Goal: Communication & Community: Share content

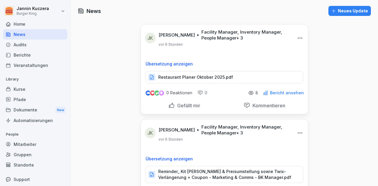
click at [343, 10] on div "Neues Update" at bounding box center [349, 11] width 37 height 6
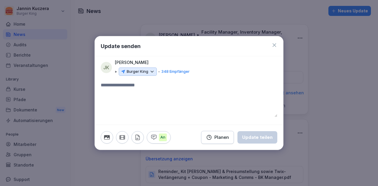
click at [151, 72] on icon at bounding box center [151, 71] width 5 height 5
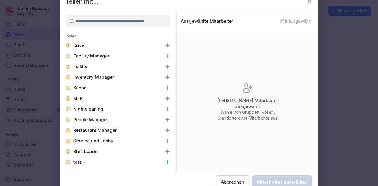
scroll to position [270, 0]
click at [93, 53] on p "Facility Manager" at bounding box center [91, 56] width 36 height 6
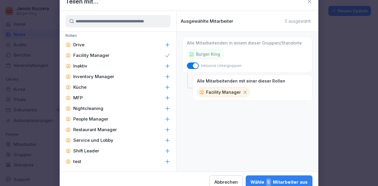
click at [90, 76] on p "Inventory Manager" at bounding box center [93, 77] width 41 height 6
click at [83, 119] on p "People Manager" at bounding box center [90, 119] width 35 height 6
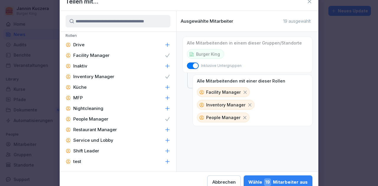
click at [82, 130] on p "Restaurant Manager" at bounding box center [95, 130] width 44 height 6
click at [82, 150] on p "Shift Leader" at bounding box center [86, 151] width 26 height 6
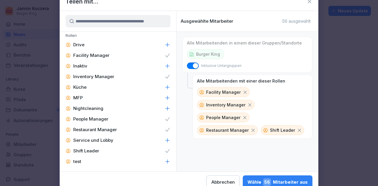
click at [302, 180] on div "Wähle 56 Mitarbeiter aus" at bounding box center [277, 183] width 60 height 8
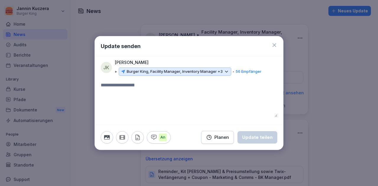
click at [119, 94] on textarea at bounding box center [189, 99] width 177 height 35
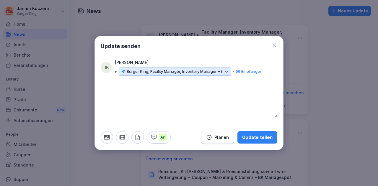
click at [136, 137] on icon "button" at bounding box center [137, 137] width 6 height 6
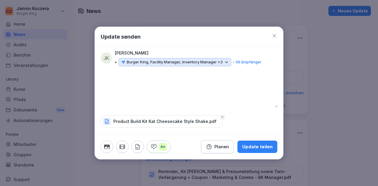
click at [255, 148] on div "Update teilen" at bounding box center [257, 147] width 30 height 6
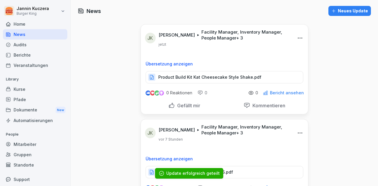
click at [349, 13] on div "Neues Update" at bounding box center [349, 11] width 37 height 6
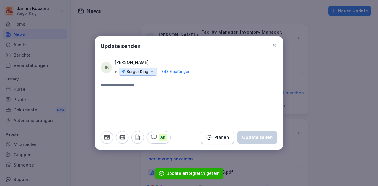
click at [152, 72] on icon at bounding box center [151, 71] width 5 height 5
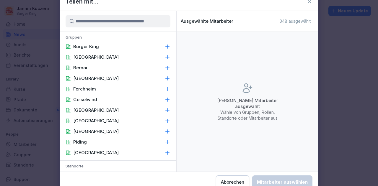
click at [174, 74] on div "Gruppen Burger King Berchtesgaden [GEOGRAPHIC_DATA] [GEOGRAPHIC_DATA] [GEOGRAPH…" at bounding box center [118, 100] width 117 height 136
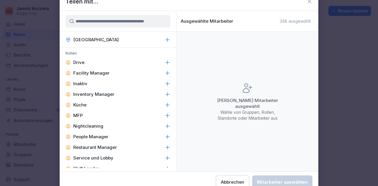
scroll to position [265, 0]
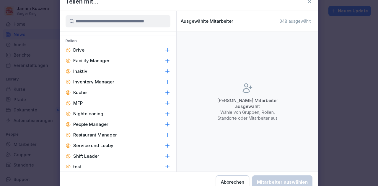
click at [99, 61] on p "Facility Manager" at bounding box center [91, 61] width 36 height 6
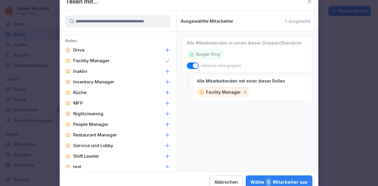
click at [91, 81] on p "Inventory Manager" at bounding box center [93, 82] width 41 height 6
click at [87, 125] on p "People Manager" at bounding box center [90, 125] width 35 height 6
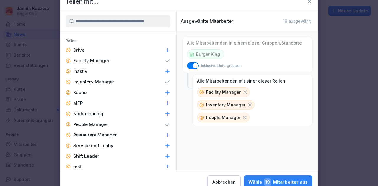
click at [87, 135] on p "Restaurant Manager" at bounding box center [95, 135] width 44 height 6
click at [84, 154] on p "Shift Leader" at bounding box center [86, 157] width 26 height 6
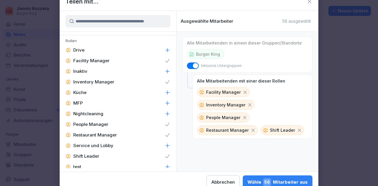
click at [281, 181] on div "Wähle 56 Mitarbeiter aus" at bounding box center [277, 183] width 60 height 8
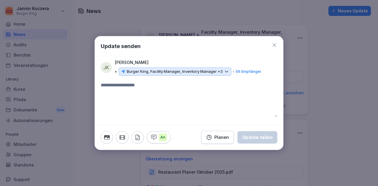
click at [131, 98] on textarea at bounding box center [189, 99] width 177 height 35
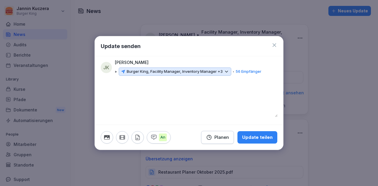
click at [138, 131] on div "An Planen Update teilen" at bounding box center [189, 137] width 188 height 25
click at [138, 137] on icon "button" at bounding box center [137, 137] width 6 height 6
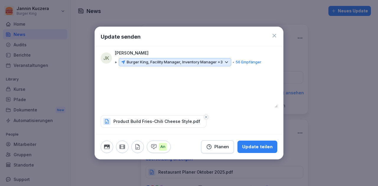
click at [258, 146] on div "Update teilen" at bounding box center [257, 147] width 30 height 6
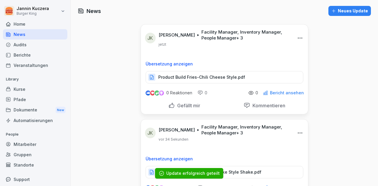
click at [348, 12] on div "Neues Update" at bounding box center [349, 11] width 37 height 6
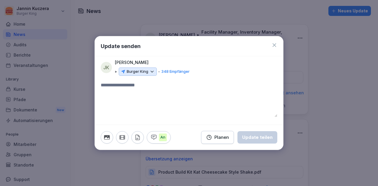
click at [153, 72] on icon at bounding box center [151, 71] width 5 height 5
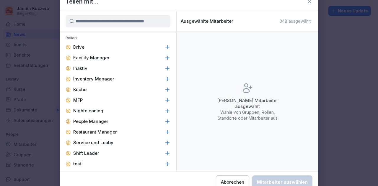
scroll to position [269, 0]
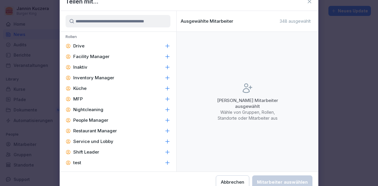
click at [105, 58] on p "Facility Manager" at bounding box center [91, 57] width 36 height 6
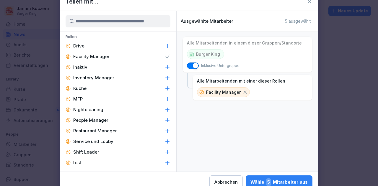
click at [94, 79] on p "Inventory Manager" at bounding box center [93, 78] width 41 height 6
click at [92, 118] on p "People Manager" at bounding box center [90, 121] width 35 height 6
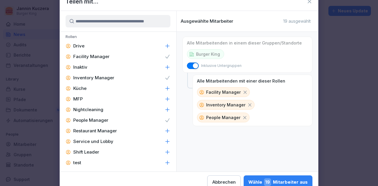
click at [89, 130] on p "Restaurant Manager" at bounding box center [95, 131] width 44 height 6
click at [80, 152] on p "Shift Leader" at bounding box center [86, 152] width 26 height 6
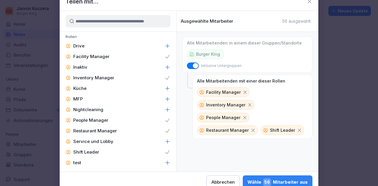
click at [281, 179] on div "Wähle 56 Mitarbeiter aus" at bounding box center [277, 183] width 60 height 8
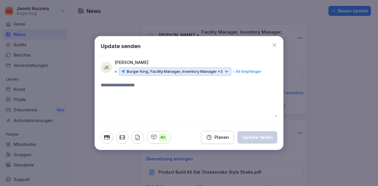
click at [150, 92] on textarea at bounding box center [189, 99] width 177 height 35
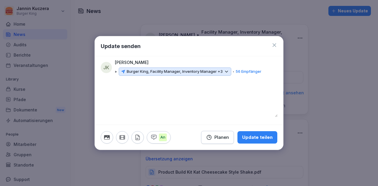
click at [138, 136] on icon "button" at bounding box center [138, 137] width 4 height 5
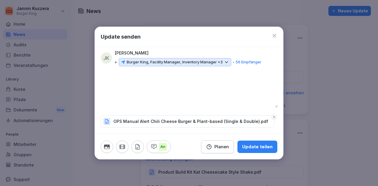
click at [253, 149] on div "Update teilen" at bounding box center [257, 147] width 30 height 6
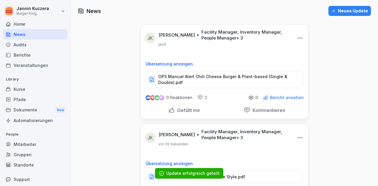
click at [347, 13] on div "Neues Update" at bounding box center [349, 11] width 37 height 6
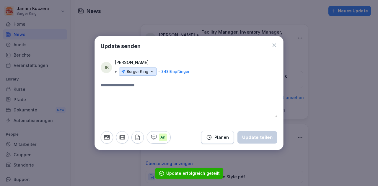
click at [152, 69] on icon at bounding box center [151, 71] width 5 height 5
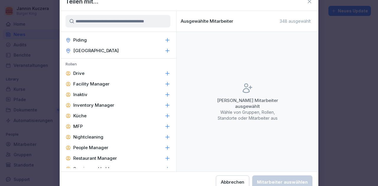
scroll to position [246, 0]
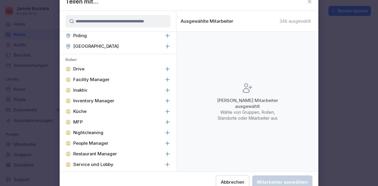
click at [102, 83] on div "Facility Manager" at bounding box center [118, 79] width 117 height 11
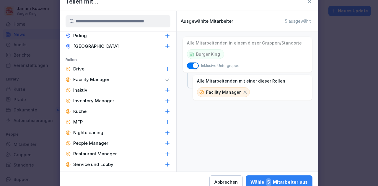
click at [99, 100] on p "Inventory Manager" at bounding box center [93, 101] width 41 height 6
click at [89, 141] on p "People Manager" at bounding box center [90, 144] width 35 height 6
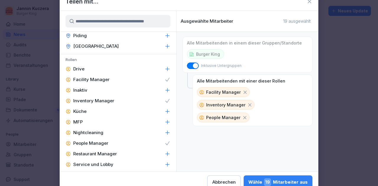
click at [87, 155] on p "Restaurant Manager" at bounding box center [95, 154] width 44 height 6
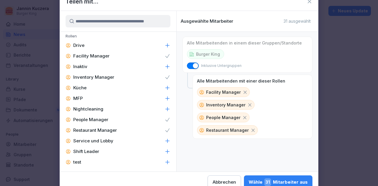
scroll to position [270, 0]
click at [113, 152] on div "Shift Leader" at bounding box center [118, 151] width 117 height 11
click at [259, 180] on div "Wähle 56 Mitarbeiter aus" at bounding box center [277, 183] width 60 height 8
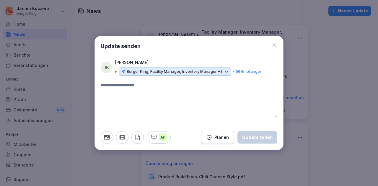
click at [159, 94] on textarea at bounding box center [189, 99] width 177 height 35
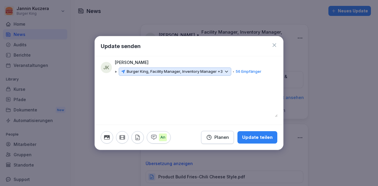
click at [138, 137] on icon "button" at bounding box center [137, 137] width 6 height 6
click at [276, 45] on icon at bounding box center [274, 45] width 6 height 6
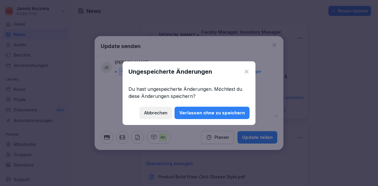
click at [195, 108] on button "Verlassen ohne zu speichern" at bounding box center [212, 113] width 75 height 12
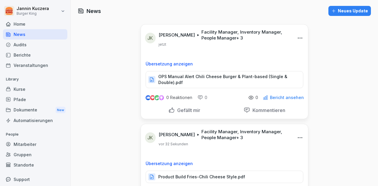
click at [345, 12] on div "Neues Update" at bounding box center [349, 11] width 37 height 6
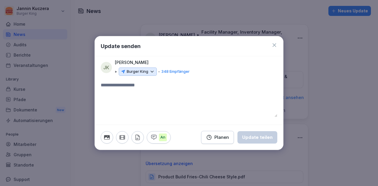
click at [151, 72] on icon at bounding box center [151, 71] width 5 height 5
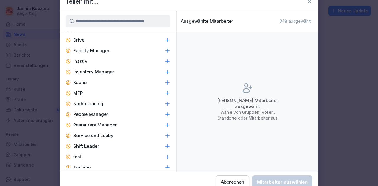
scroll to position [282, 0]
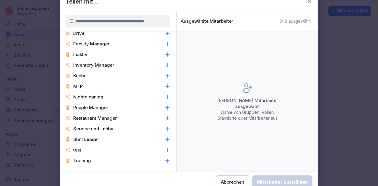
click at [93, 43] on p "Facility Manager" at bounding box center [91, 44] width 36 height 6
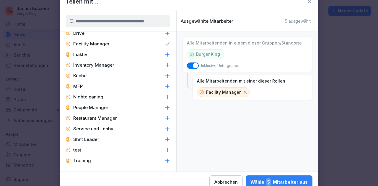
click at [91, 66] on p "Inventory Manager" at bounding box center [93, 65] width 41 height 6
click at [89, 112] on div "People Manager" at bounding box center [118, 107] width 117 height 11
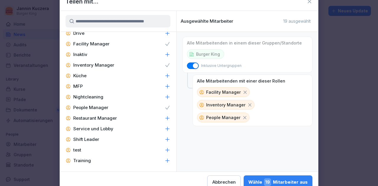
click at [89, 118] on p "Restaurant Manager" at bounding box center [95, 118] width 44 height 6
click at [83, 141] on p "Shift Leader" at bounding box center [86, 140] width 26 height 6
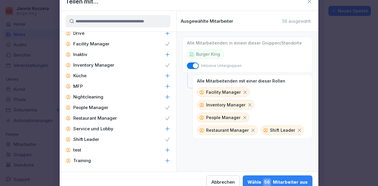
click at [282, 177] on button "Wähle 56 Mitarbeiter aus" at bounding box center [278, 183] width 70 height 14
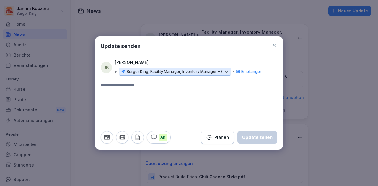
click at [135, 96] on textarea at bounding box center [189, 99] width 177 height 35
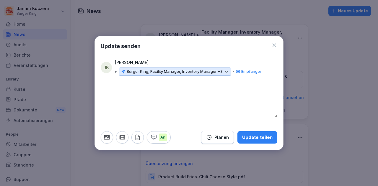
click at [139, 133] on button "button" at bounding box center [137, 137] width 12 height 12
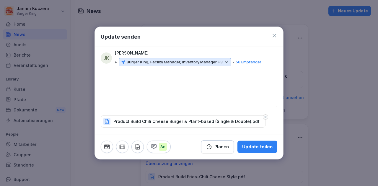
click at [259, 144] on div "Update teilen" at bounding box center [257, 147] width 30 height 6
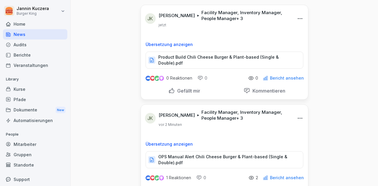
scroll to position [0, 0]
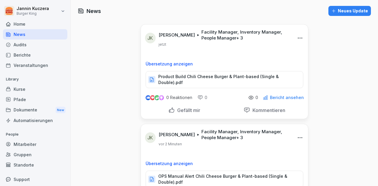
click at [351, 11] on div "Neues Update" at bounding box center [349, 11] width 37 height 6
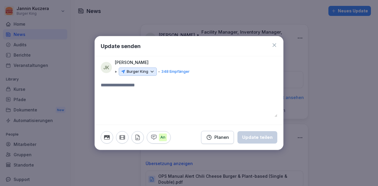
click at [151, 75] on div "Burger King" at bounding box center [138, 72] width 38 height 8
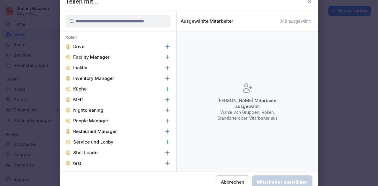
scroll to position [282, 0]
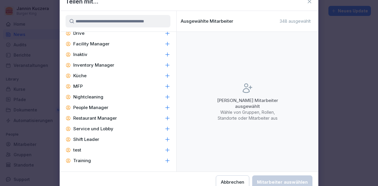
click at [113, 44] on div "Facility Manager" at bounding box center [118, 44] width 117 height 11
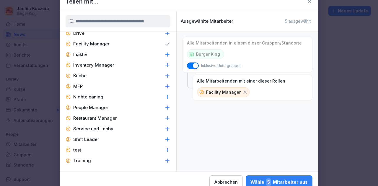
click at [104, 63] on p "Inventory Manager" at bounding box center [93, 65] width 41 height 6
click at [92, 106] on p "People Manager" at bounding box center [90, 108] width 35 height 6
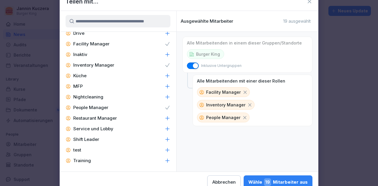
click at [90, 120] on p "Restaurant Manager" at bounding box center [95, 118] width 44 height 6
click at [87, 138] on p "Shift Leader" at bounding box center [86, 140] width 26 height 6
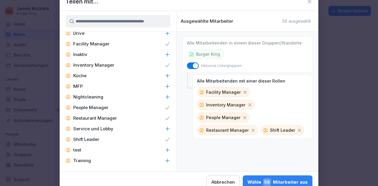
click at [281, 179] on div "Wähle 56 Mitarbeiter aus" at bounding box center [277, 183] width 60 height 8
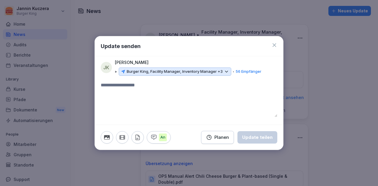
click at [159, 108] on textarea at bounding box center [189, 99] width 177 height 35
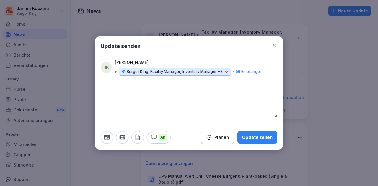
click at [136, 136] on icon "button" at bounding box center [137, 137] width 6 height 6
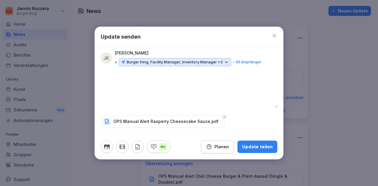
click at [259, 145] on div "Update teilen" at bounding box center [257, 147] width 30 height 6
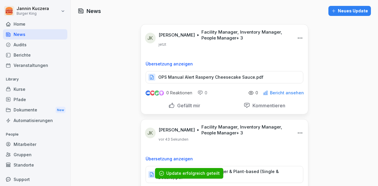
click at [345, 11] on div "Neues Update" at bounding box center [349, 11] width 37 height 6
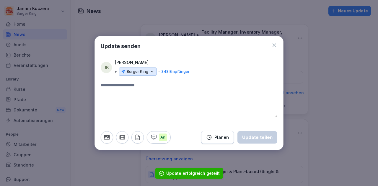
click at [150, 71] on icon at bounding box center [151, 71] width 5 height 5
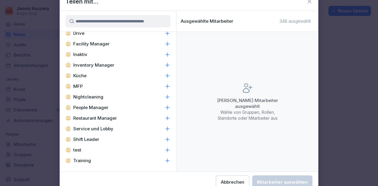
click at [105, 43] on p "Facility Manager" at bounding box center [91, 44] width 36 height 6
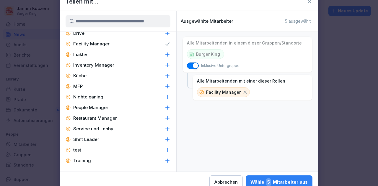
click at [98, 65] on p "Inventory Manager" at bounding box center [93, 65] width 41 height 6
click at [93, 103] on div "People Manager" at bounding box center [118, 107] width 117 height 11
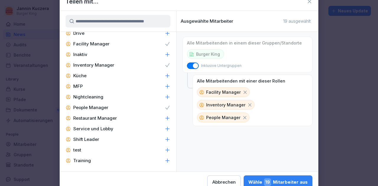
click at [93, 118] on p "Restaurant Manager" at bounding box center [95, 118] width 44 height 6
click at [90, 138] on p "Shift Leader" at bounding box center [86, 140] width 26 height 6
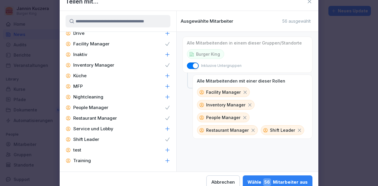
click at [284, 179] on div "Wähle 56 Mitarbeiter aus" at bounding box center [277, 183] width 60 height 8
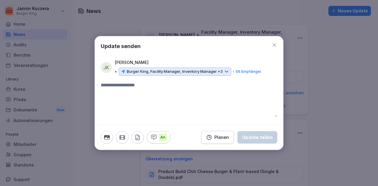
click at [132, 107] on textarea at bounding box center [189, 99] width 177 height 35
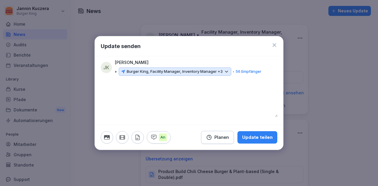
click at [138, 138] on icon "button" at bounding box center [137, 137] width 6 height 6
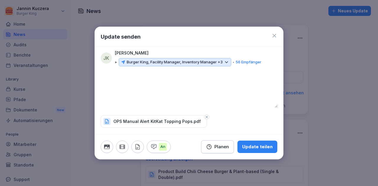
click at [251, 147] on div "Update teilen" at bounding box center [257, 147] width 30 height 6
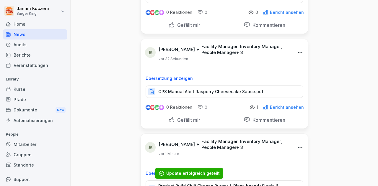
scroll to position [86, 0]
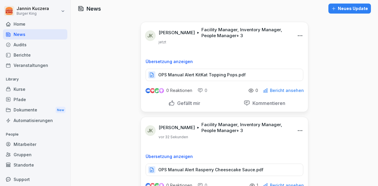
scroll to position [0, 0]
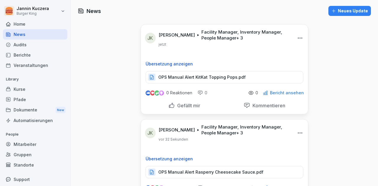
click at [341, 8] on div "Neues Update" at bounding box center [349, 11] width 37 height 6
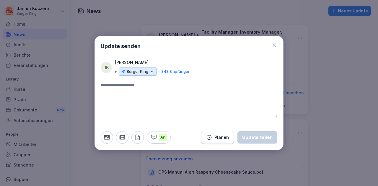
click at [153, 73] on icon at bounding box center [151, 71] width 5 height 5
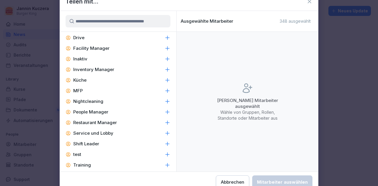
scroll to position [282, 0]
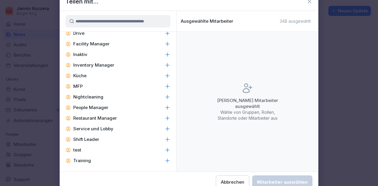
click at [92, 42] on p "Facility Manager" at bounding box center [91, 44] width 36 height 6
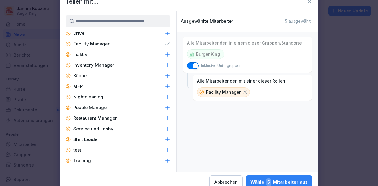
click at [93, 66] on p "Inventory Manager" at bounding box center [93, 65] width 41 height 6
click at [89, 106] on p "People Manager" at bounding box center [90, 108] width 35 height 6
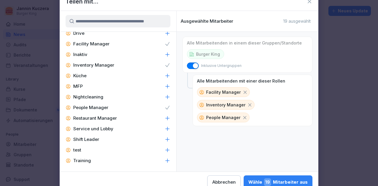
click at [84, 119] on p "Restaurant Manager" at bounding box center [95, 118] width 44 height 6
click at [79, 141] on p "Shift Leader" at bounding box center [86, 140] width 26 height 6
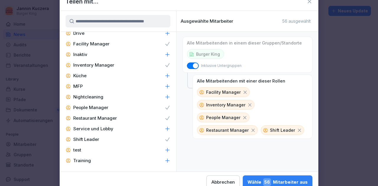
click at [288, 178] on button "Wähle 56 Mitarbeiter aus" at bounding box center [278, 183] width 70 height 14
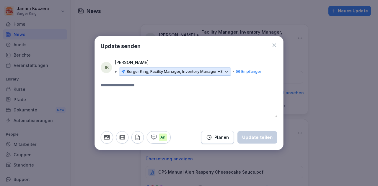
click at [151, 89] on textarea at bounding box center [189, 99] width 177 height 35
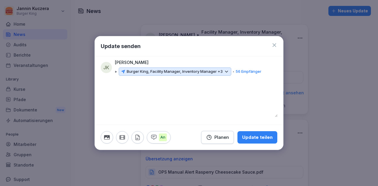
click at [140, 136] on icon "button" at bounding box center [137, 137] width 6 height 6
click at [274, 46] on icon at bounding box center [274, 45] width 6 height 6
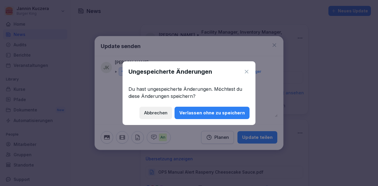
click at [229, 114] on div "Verlassen ohne zu speichern" at bounding box center [212, 113] width 66 height 6
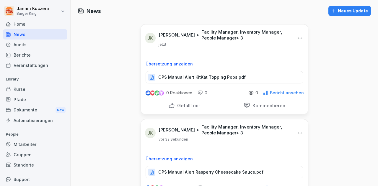
click at [343, 12] on div "Neues Update" at bounding box center [349, 11] width 37 height 6
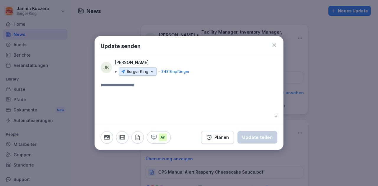
click at [155, 73] on div "Burger King" at bounding box center [138, 72] width 38 height 8
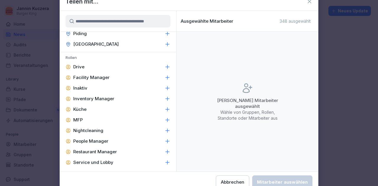
scroll to position [259, 0]
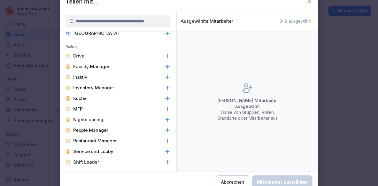
click at [97, 66] on p "Facility Manager" at bounding box center [91, 67] width 36 height 6
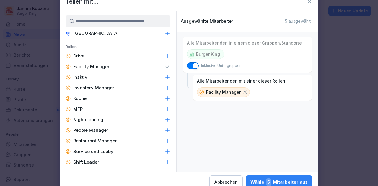
click at [96, 87] on p "Inventory Manager" at bounding box center [93, 88] width 41 height 6
click at [93, 128] on p "People Manager" at bounding box center [90, 131] width 35 height 6
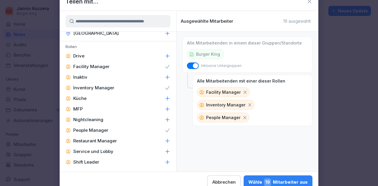
click at [93, 140] on p "Restaurant Manager" at bounding box center [95, 141] width 44 height 6
click at [90, 163] on p "Shift Leader" at bounding box center [86, 162] width 26 height 6
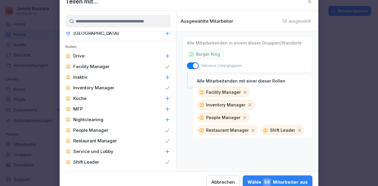
click at [291, 178] on button "Wähle 56 Mitarbeiter aus" at bounding box center [278, 183] width 70 height 14
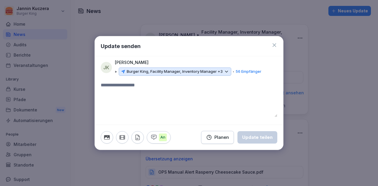
click at [161, 97] on textarea at bounding box center [189, 99] width 177 height 35
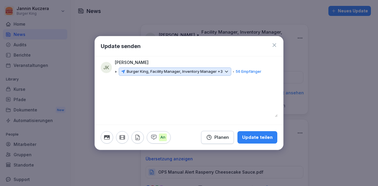
click at [138, 137] on icon "button" at bounding box center [137, 137] width 6 height 6
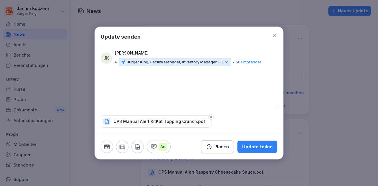
click at [260, 145] on div "Update teilen" at bounding box center [257, 147] width 30 height 6
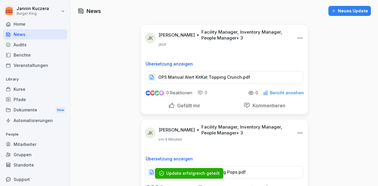
click at [342, 11] on div "Neues Update" at bounding box center [349, 11] width 37 height 6
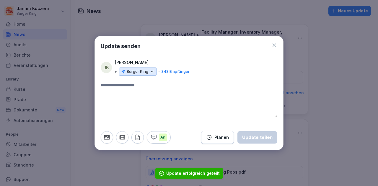
click at [154, 73] on icon at bounding box center [151, 71] width 5 height 5
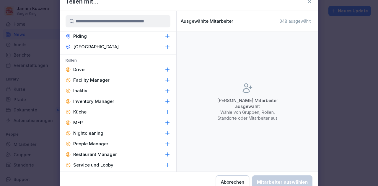
scroll to position [256, 0]
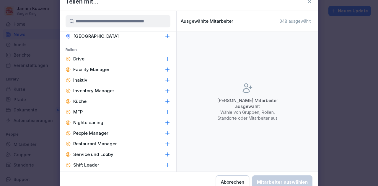
click at [101, 70] on p "Facility Manager" at bounding box center [91, 70] width 36 height 6
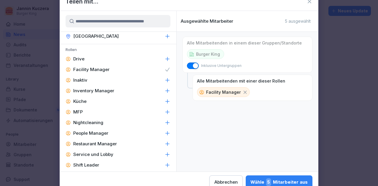
click at [100, 89] on p "Inventory Manager" at bounding box center [93, 91] width 41 height 6
click at [94, 137] on div "People Manager" at bounding box center [118, 133] width 117 height 11
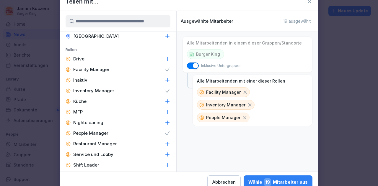
click at [94, 145] on p "Restaurant Manager" at bounding box center [95, 144] width 44 height 6
click at [96, 165] on p "Shift Leader" at bounding box center [86, 165] width 26 height 6
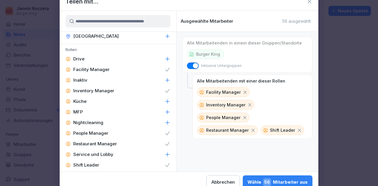
click at [281, 183] on div "Wähle 56 Mitarbeiter aus" at bounding box center [277, 183] width 60 height 8
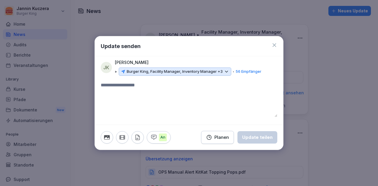
click at [145, 95] on textarea at bounding box center [189, 99] width 177 height 35
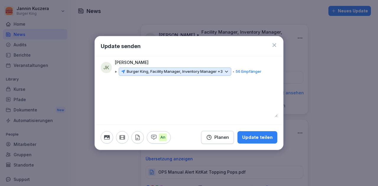
click at [138, 137] on icon "button" at bounding box center [137, 137] width 6 height 6
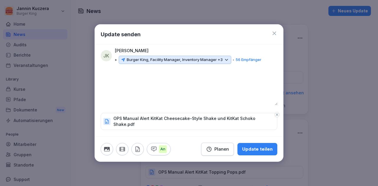
click at [261, 146] on div "Update teilen" at bounding box center [257, 149] width 30 height 6
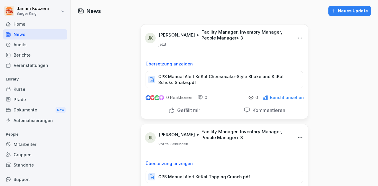
click at [342, 8] on div "Neues Update" at bounding box center [349, 11] width 37 height 6
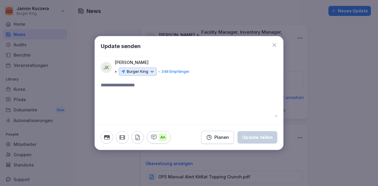
click at [153, 69] on div "Burger King" at bounding box center [138, 72] width 38 height 8
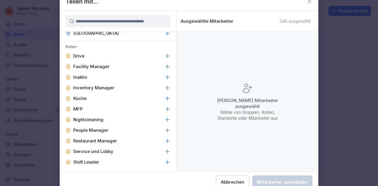
scroll to position [260, 0]
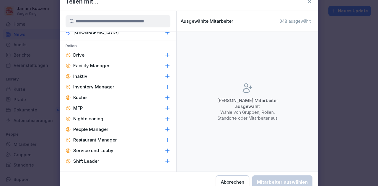
click at [104, 67] on p "Facility Manager" at bounding box center [91, 66] width 36 height 6
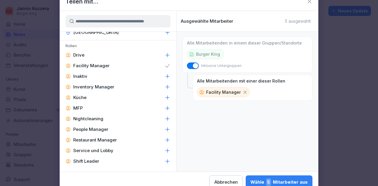
click at [101, 88] on p "Inventory Manager" at bounding box center [93, 87] width 41 height 6
click at [88, 129] on p "People Manager" at bounding box center [90, 130] width 35 height 6
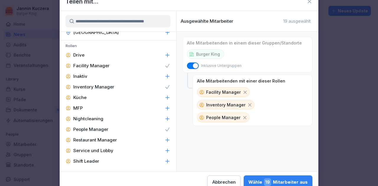
click at [86, 141] on p "Restaurant Manager" at bounding box center [95, 140] width 44 height 6
click at [82, 163] on p "Shift Leader" at bounding box center [86, 162] width 26 height 6
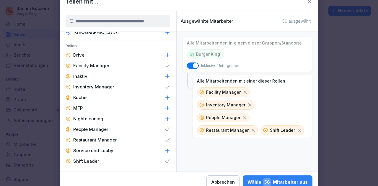
click at [293, 180] on div "Wähle 56 Mitarbeiter aus" at bounding box center [277, 183] width 60 height 8
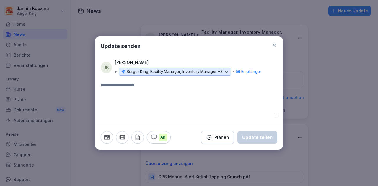
click at [159, 102] on textarea at bounding box center [189, 99] width 177 height 35
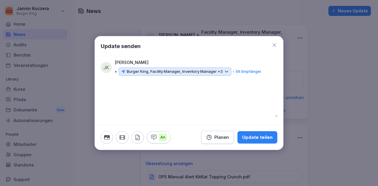
click at [136, 138] on icon "button" at bounding box center [137, 137] width 6 height 6
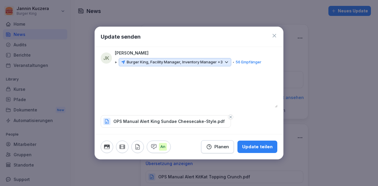
click at [257, 146] on div "Update teilen" at bounding box center [257, 147] width 30 height 6
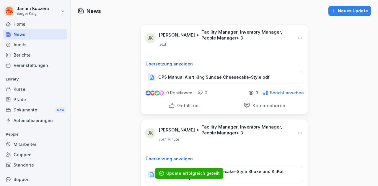
click at [352, 15] on button "Neues Update" at bounding box center [349, 11] width 43 height 10
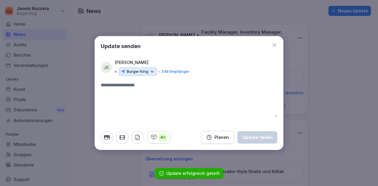
click at [150, 69] on icon at bounding box center [151, 71] width 5 height 5
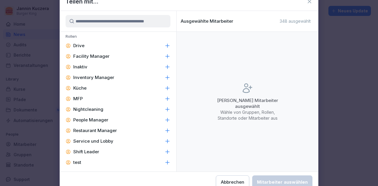
scroll to position [271, 0]
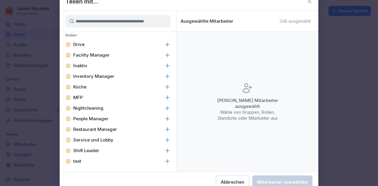
click at [90, 55] on p "Facility Manager" at bounding box center [91, 55] width 36 height 6
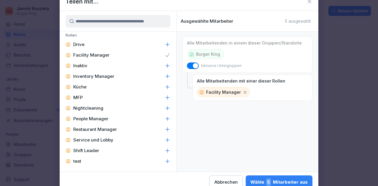
click at [92, 75] on p "Inventory Manager" at bounding box center [93, 77] width 41 height 6
click at [92, 117] on p "People Manager" at bounding box center [90, 119] width 35 height 6
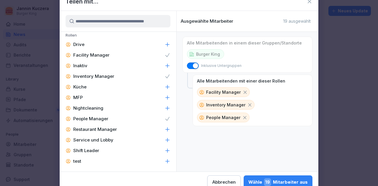
click at [93, 132] on p "Restaurant Manager" at bounding box center [95, 130] width 44 height 6
click at [92, 149] on p "Shift Leader" at bounding box center [86, 151] width 26 height 6
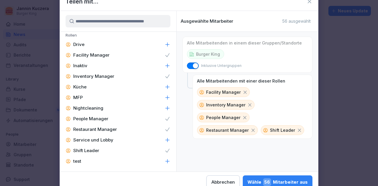
click at [285, 183] on div "Wähle 56 Mitarbeiter aus" at bounding box center [277, 183] width 60 height 8
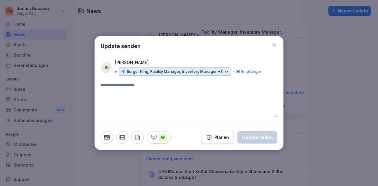
click at [154, 102] on textarea at bounding box center [189, 99] width 177 height 35
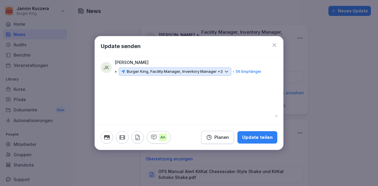
click at [136, 136] on icon "button" at bounding box center [137, 137] width 6 height 6
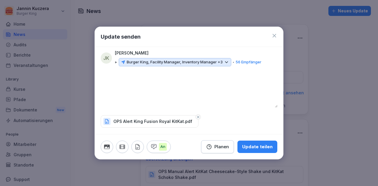
click at [260, 147] on div "Update teilen" at bounding box center [257, 147] width 30 height 6
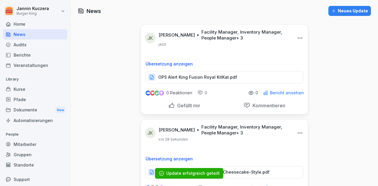
click at [348, 13] on div "Neues Update" at bounding box center [349, 11] width 37 height 6
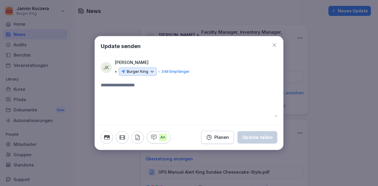
click at [152, 73] on icon at bounding box center [151, 71] width 5 height 5
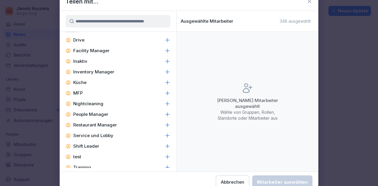
scroll to position [281, 0]
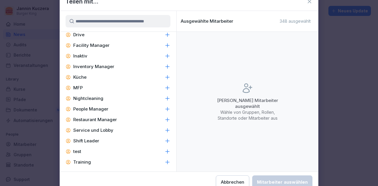
click at [89, 44] on p "Facility Manager" at bounding box center [91, 46] width 36 height 6
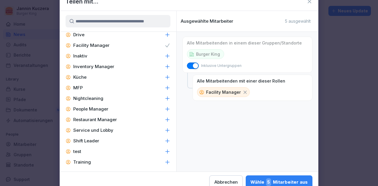
click at [93, 66] on p "Inventory Manager" at bounding box center [93, 67] width 41 height 6
click at [88, 109] on p "People Manager" at bounding box center [90, 109] width 35 height 6
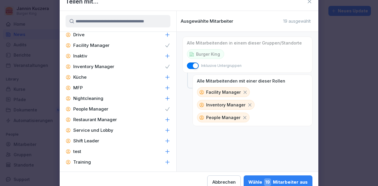
click at [87, 119] on p "Restaurant Manager" at bounding box center [95, 120] width 44 height 6
click at [86, 139] on p "Shift Leader" at bounding box center [86, 141] width 26 height 6
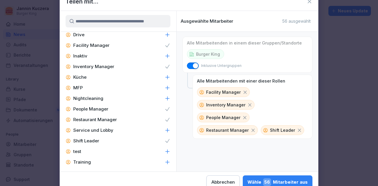
click at [282, 179] on div "Wähle 56 Mitarbeiter aus" at bounding box center [277, 183] width 60 height 8
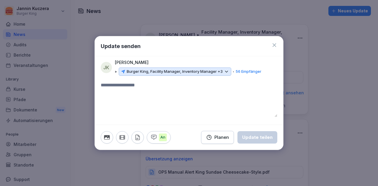
click at [189, 94] on textarea at bounding box center [189, 99] width 177 height 35
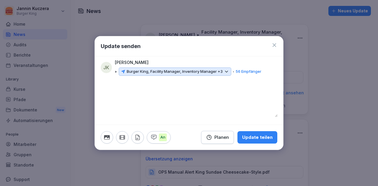
click at [138, 138] on icon "button" at bounding box center [137, 137] width 6 height 6
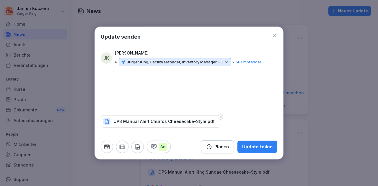
click at [266, 147] on div "Update teilen" at bounding box center [257, 147] width 30 height 6
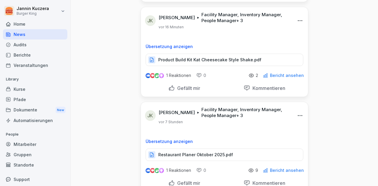
scroll to position [966, 0]
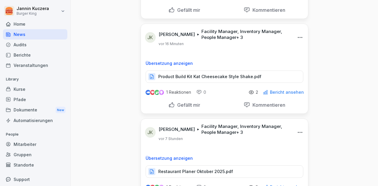
click at [282, 90] on p "Bericht ansehen" at bounding box center [287, 92] width 34 height 5
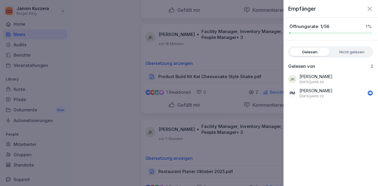
click at [105, 99] on div at bounding box center [189, 93] width 378 height 186
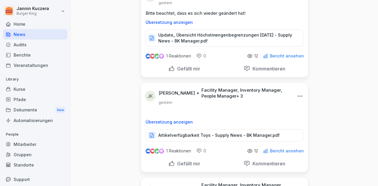
scroll to position [1408, 0]
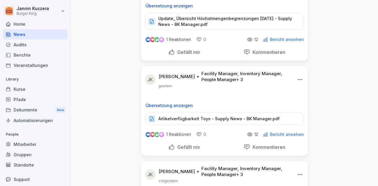
click at [288, 37] on p "Bericht ansehen" at bounding box center [287, 39] width 34 height 5
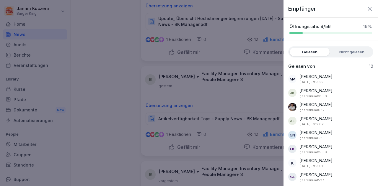
click at [105, 91] on div at bounding box center [189, 93] width 378 height 186
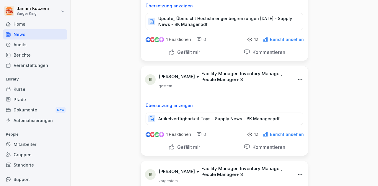
click at [32, 55] on div "Berichte" at bounding box center [35, 55] width 64 height 10
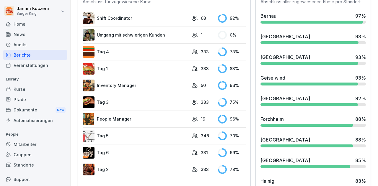
scroll to position [182, 0]
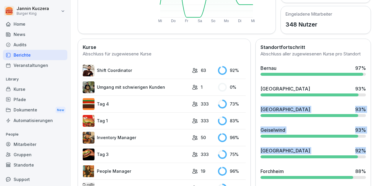
drag, startPoint x: 378, startPoint y: 108, endPoint x: 370, endPoint y: 89, distance: 20.8
click at [370, 89] on div "Berichte Übersicht Kurse Mitarbeiter Aktive Mitarbeiter 13 72.22% vs Gestern Ge…" at bounding box center [224, 93] width 307 height 186
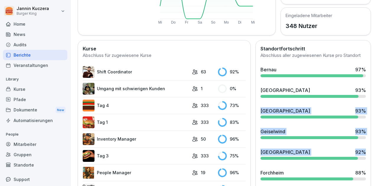
click at [86, 123] on img at bounding box center [89, 123] width 12 height 12
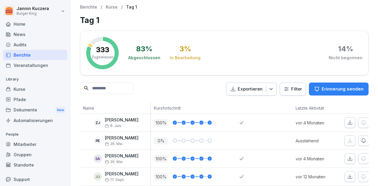
click at [111, 7] on p "Kurse" at bounding box center [112, 7] width 12 height 5
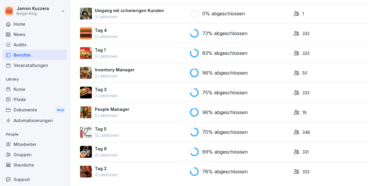
scroll to position [97, 0]
click at [86, 166] on img at bounding box center [86, 172] width 12 height 12
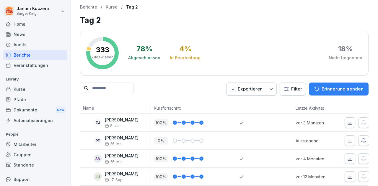
click at [26, 34] on div "News" at bounding box center [35, 34] width 64 height 10
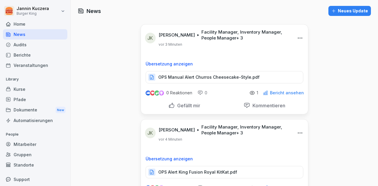
click at [193, 75] on p "OPS Manual Alert Churros Cheesecake-Style.pdf" at bounding box center [208, 77] width 101 height 6
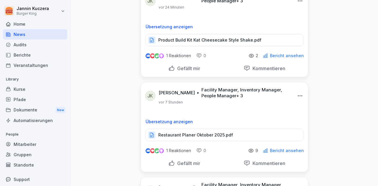
scroll to position [1039, 0]
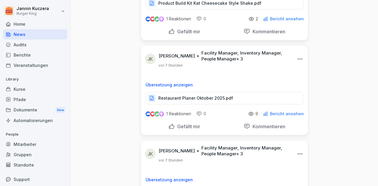
click at [213, 95] on p "Restaurant Planer Oktober 2025.pdf" at bounding box center [195, 98] width 75 height 6
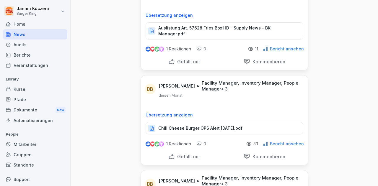
scroll to position [7524, 0]
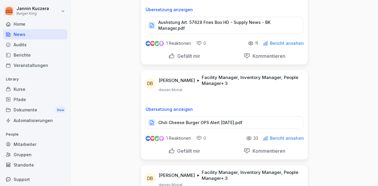
click at [168, 120] on p "Chili Cheese Burger OPS Alert Sep 2025.pdf" at bounding box center [200, 123] width 84 height 6
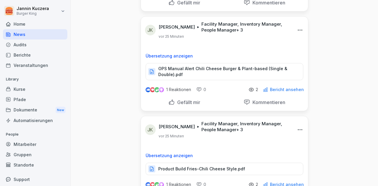
scroll to position [766, 0]
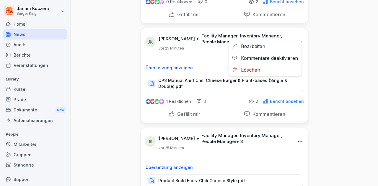
click at [296, 33] on html "Jannin Kuczera Burger King Home News Audits Berichte Veranstaltungen Library Ku…" at bounding box center [189, 93] width 378 height 186
click at [265, 46] on div "Bearbeiten" at bounding box center [265, 46] width 73 height 12
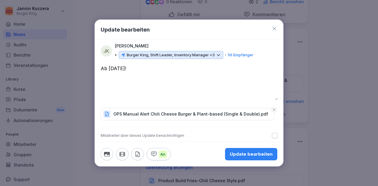
type textarea "**********"
click at [257, 156] on div "Update bearbeiten" at bounding box center [251, 154] width 43 height 6
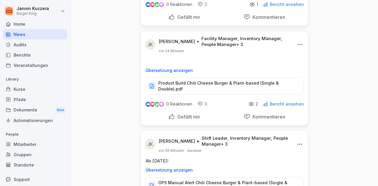
scroll to position [660, 0]
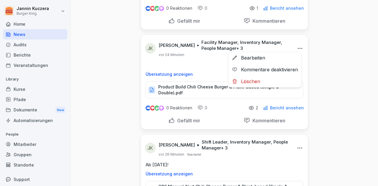
click at [299, 46] on html "Jannin Kuczera Burger King Home News Audits Berichte Veranstaltungen Library Ku…" at bounding box center [189, 93] width 378 height 186
click at [250, 59] on div "Bearbeiten" at bounding box center [265, 58] width 73 height 12
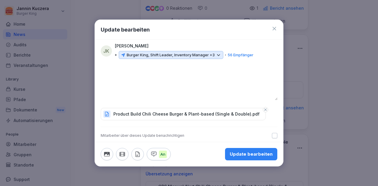
click at [275, 33] on div "Update bearbeiten" at bounding box center [189, 30] width 188 height 20
click at [120, 72] on textarea at bounding box center [189, 82] width 177 height 35
type textarea "**********"
click at [236, 151] on div "Update bearbeiten" at bounding box center [251, 154] width 43 height 6
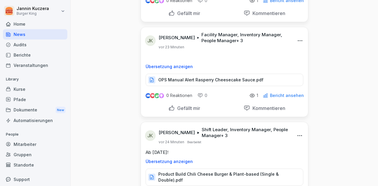
scroll to position [565, 0]
